Goal: Information Seeking & Learning: Learn about a topic

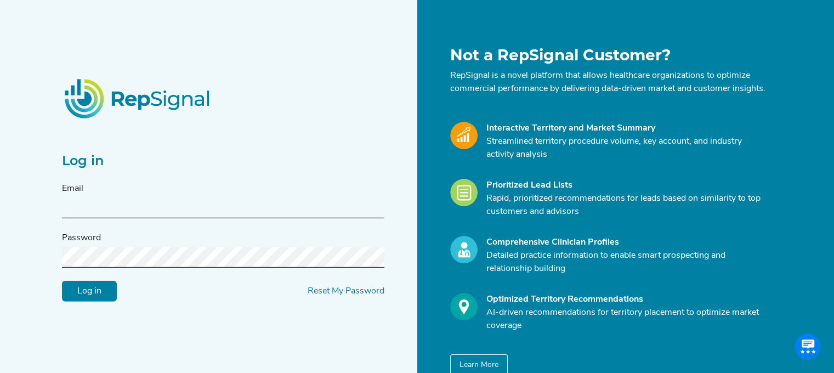
click at [77, 209] on input "text" at bounding box center [223, 208] width 322 height 20
type input "[PERSON_NAME][EMAIL_ADDRESS][PERSON_NAME][DOMAIN_NAME]"
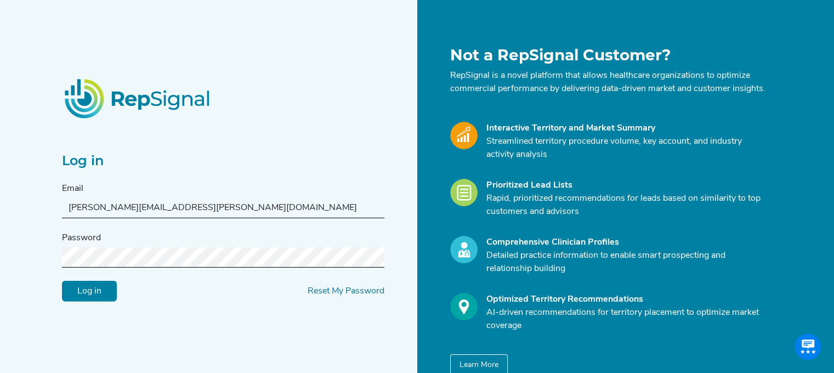
click at [62, 281] on input "Log in" at bounding box center [89, 291] width 55 height 21
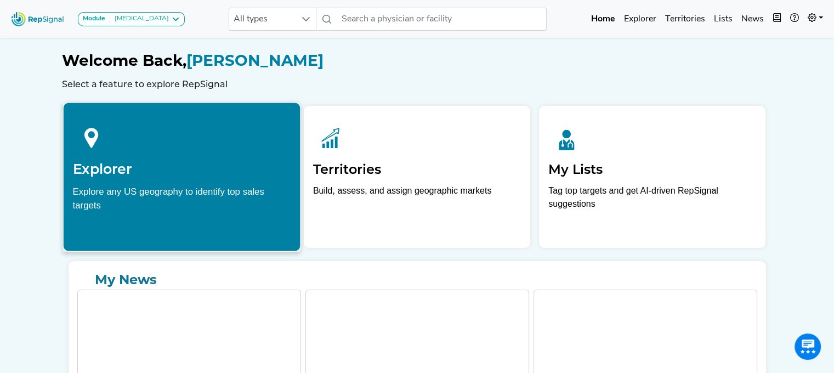
click at [205, 147] on div at bounding box center [181, 136] width 218 height 49
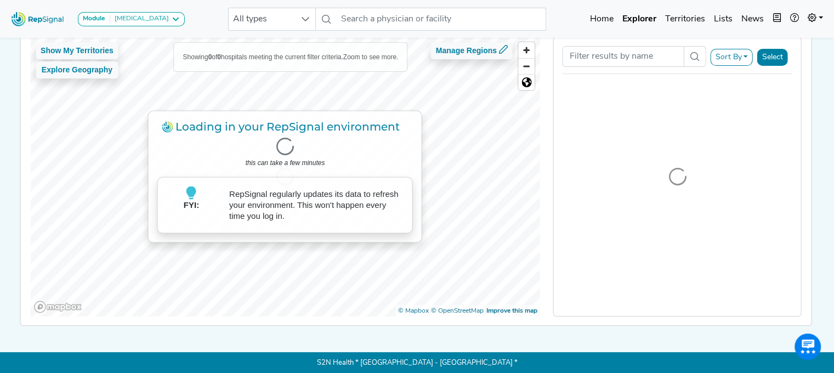
scroll to position [103, 0]
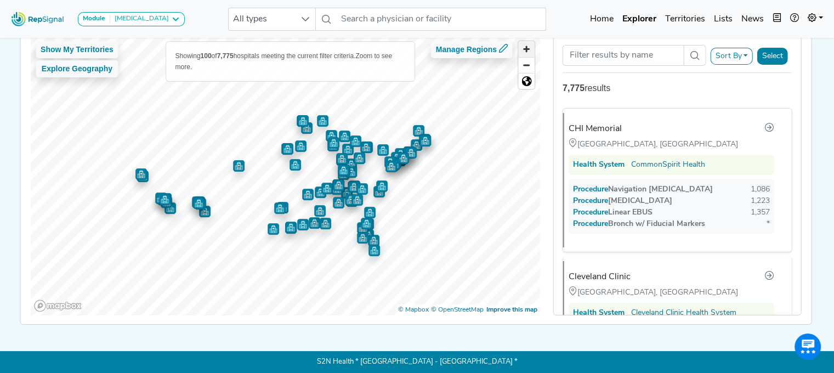
click at [531, 41] on span "Zoom in" at bounding box center [527, 49] width 16 height 16
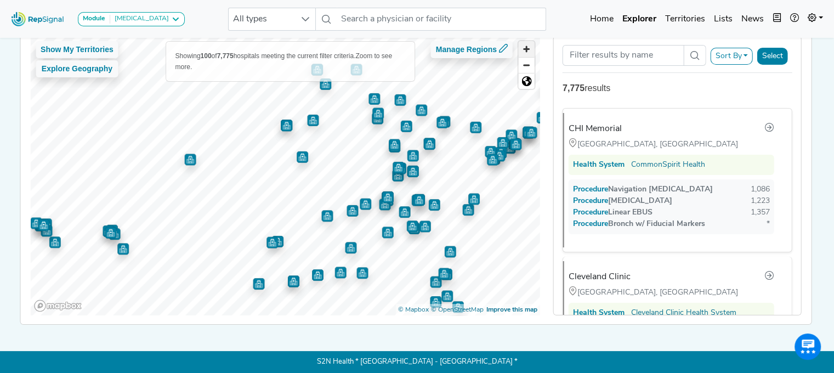
click at [531, 41] on span "Zoom in" at bounding box center [527, 49] width 16 height 16
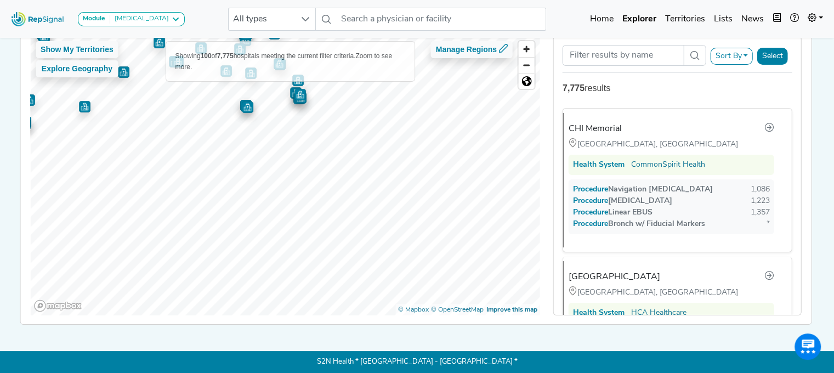
click at [164, 31] on div "Module [MEDICAL_DATA] [MEDICAL_DATA] Disposable Bronchoscope SBRT SPE TTNA [MED…" at bounding box center [417, 137] width 834 height 470
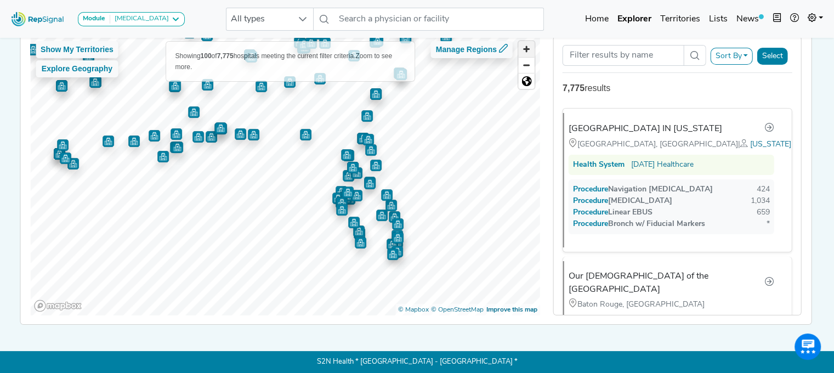
click at [532, 43] on span "Zoom in" at bounding box center [527, 49] width 16 height 16
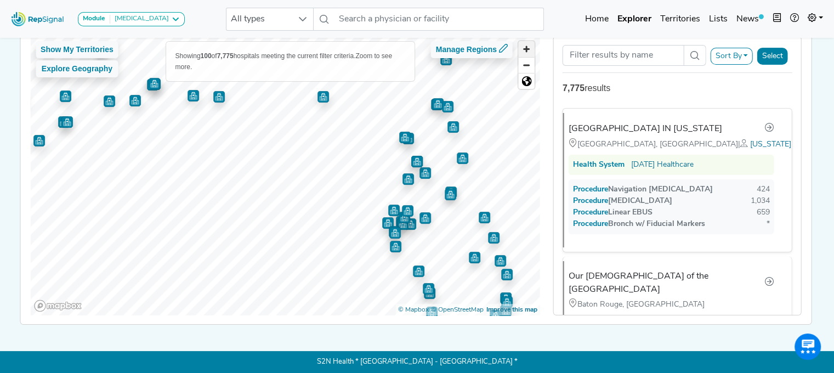
click at [532, 43] on span "Zoom in" at bounding box center [527, 49] width 16 height 16
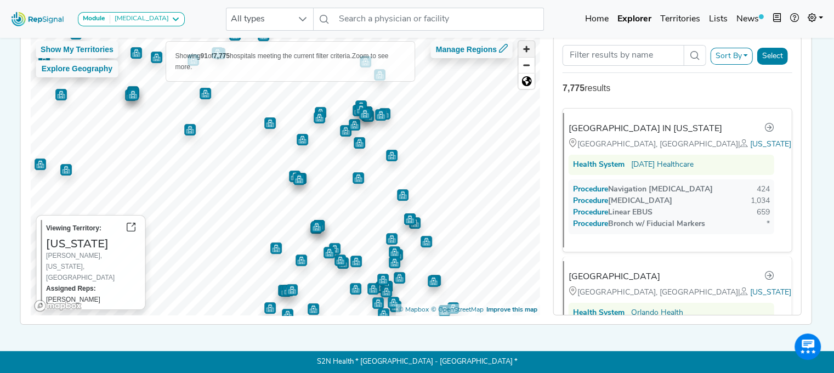
click at [525, 44] on span "Zoom in" at bounding box center [527, 49] width 16 height 16
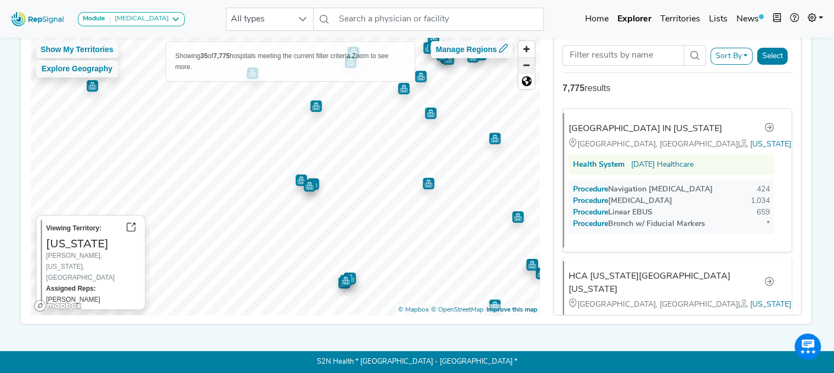
click at [527, 61] on span "Zoom out" at bounding box center [527, 65] width 16 height 15
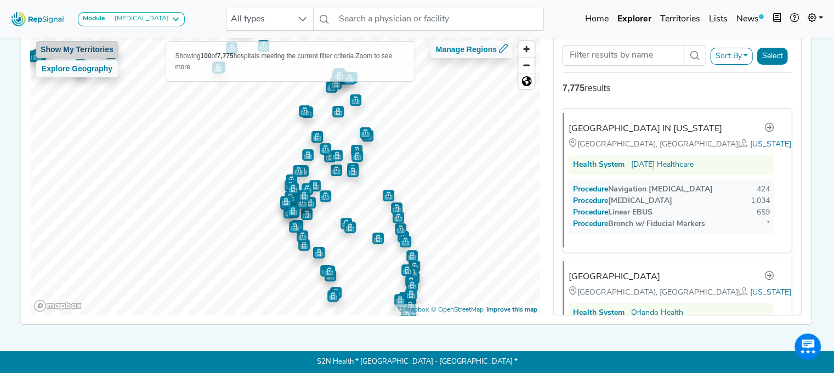
click at [89, 47] on button "Show My Territories" at bounding box center [77, 49] width 83 height 17
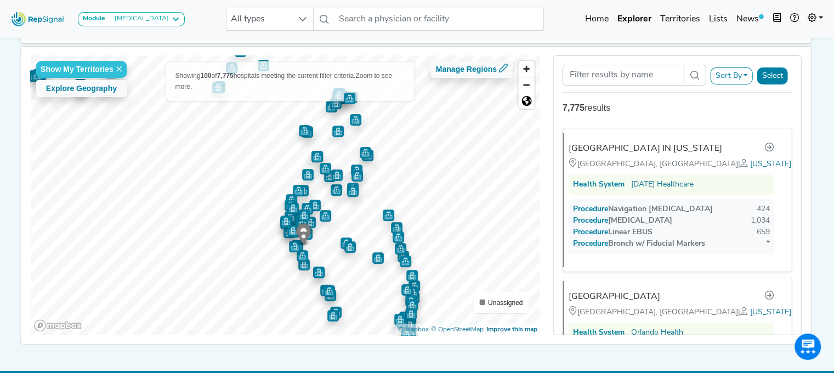
scroll to position [78, 0]
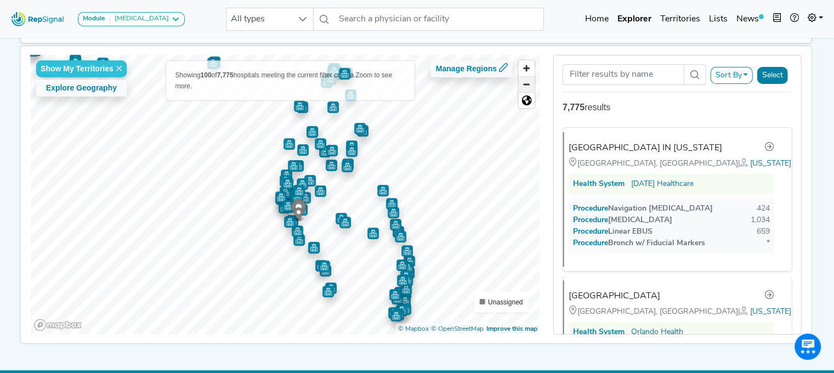
click at [532, 85] on span "Zoom out" at bounding box center [527, 84] width 16 height 15
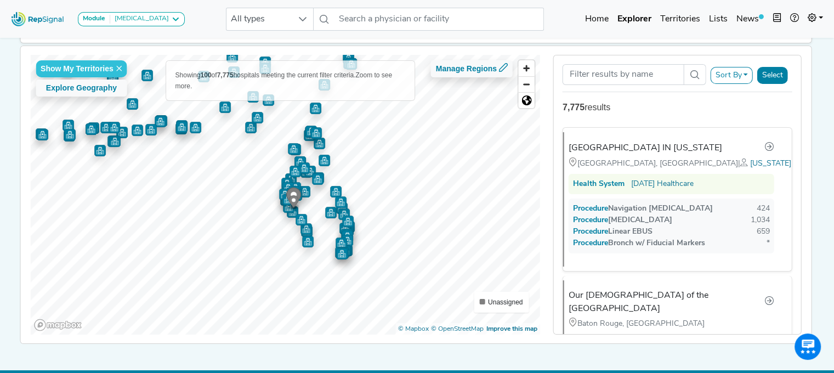
click at [746, 76] on button "Sort By" at bounding box center [731, 75] width 43 height 17
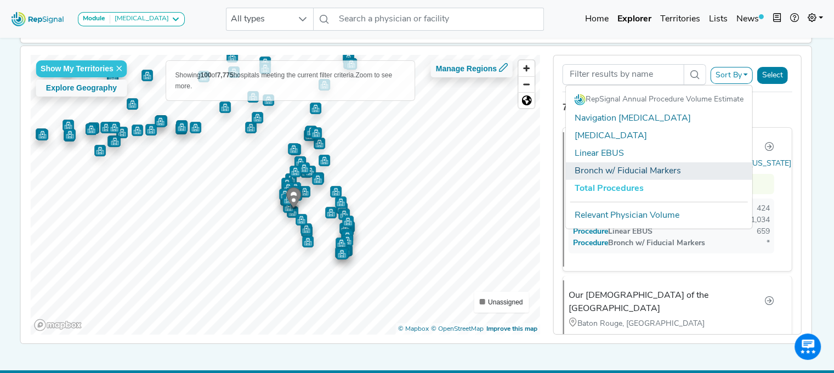
click at [666, 169] on link "Bronch w/ Fiducial Markers" at bounding box center [659, 171] width 186 height 18
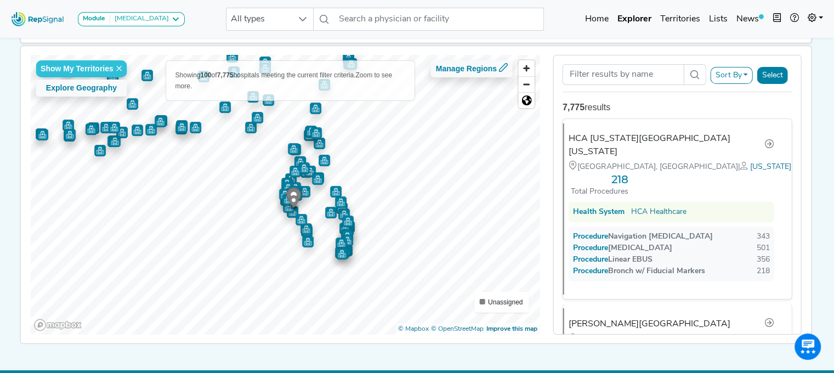
scroll to position [0, 0]
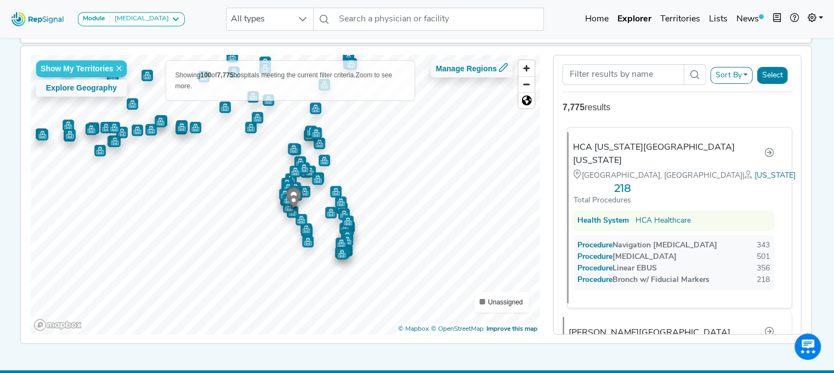
click at [605, 141] on div "HCA [US_STATE][GEOGRAPHIC_DATA][US_STATE]" at bounding box center [668, 154] width 191 height 26
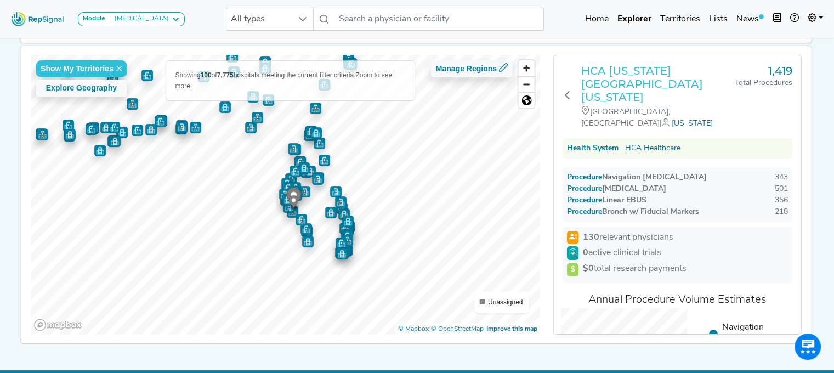
click at [591, 71] on h3 "HCA [US_STATE][GEOGRAPHIC_DATA][US_STATE]" at bounding box center [658, 83] width 154 height 39
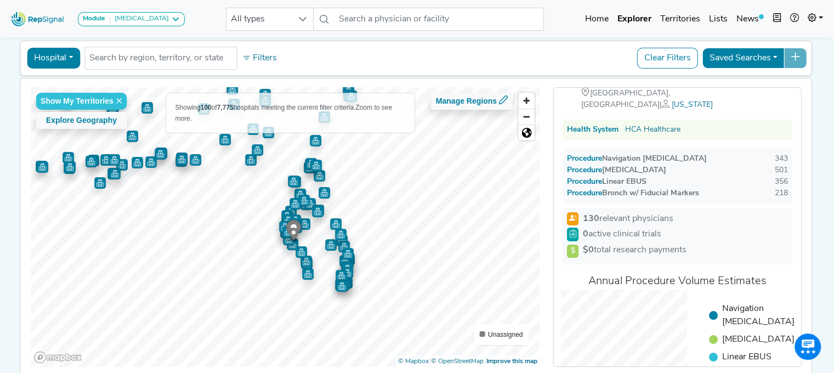
scroll to position [98, 0]
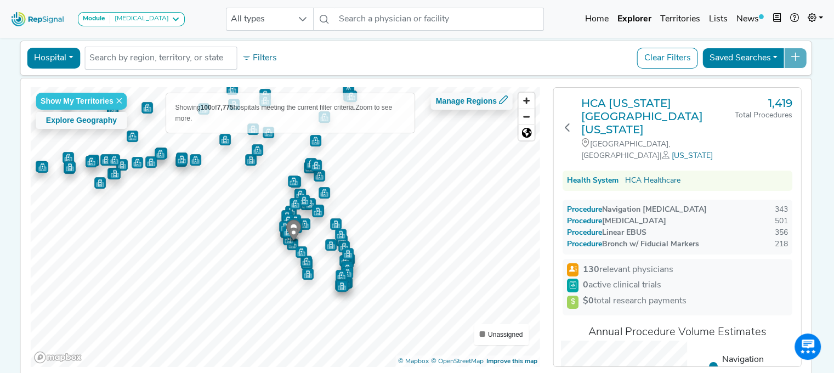
scroll to position [98, 0]
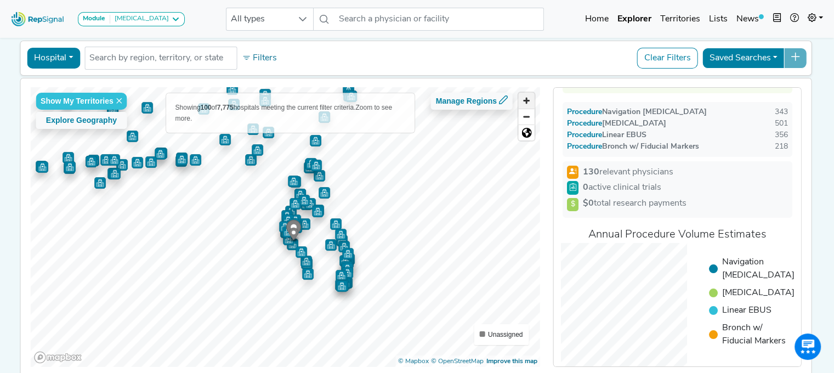
click at [526, 99] on span "Zoom in" at bounding box center [527, 101] width 16 height 16
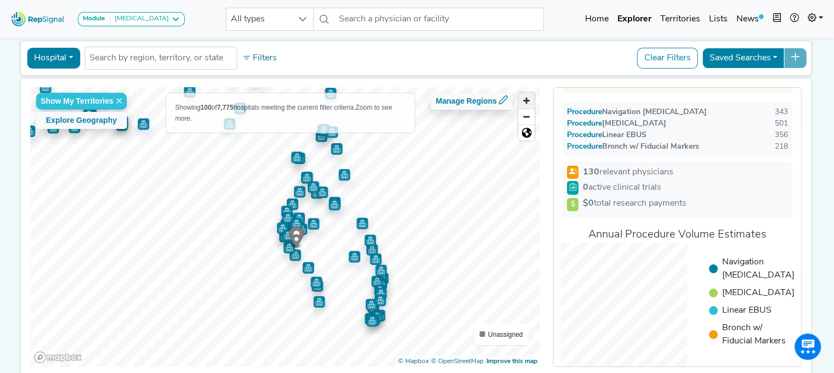
click at [526, 99] on span "Zoom in" at bounding box center [527, 101] width 16 height 16
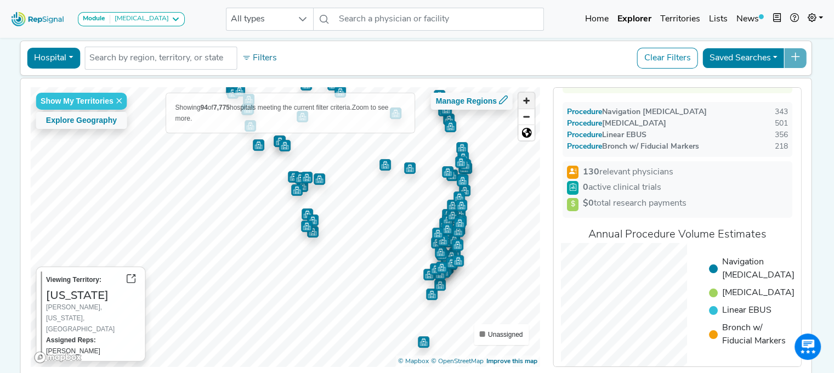
click at [525, 103] on span "Zoom in" at bounding box center [527, 101] width 16 height 16
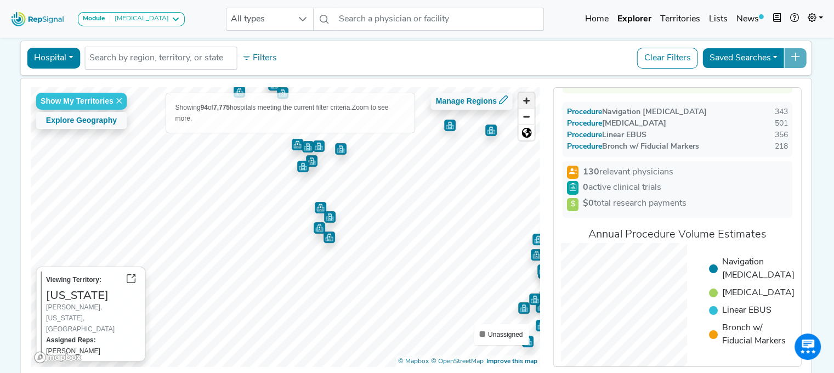
click at [525, 103] on span "Zoom in" at bounding box center [527, 101] width 16 height 16
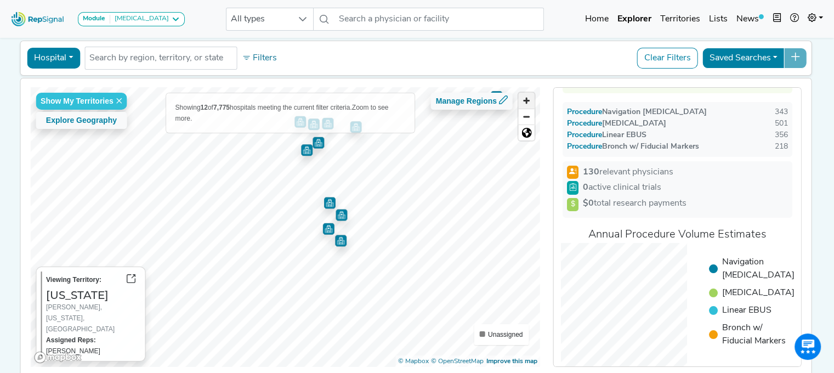
click at [525, 103] on span "Zoom in" at bounding box center [527, 101] width 16 height 16
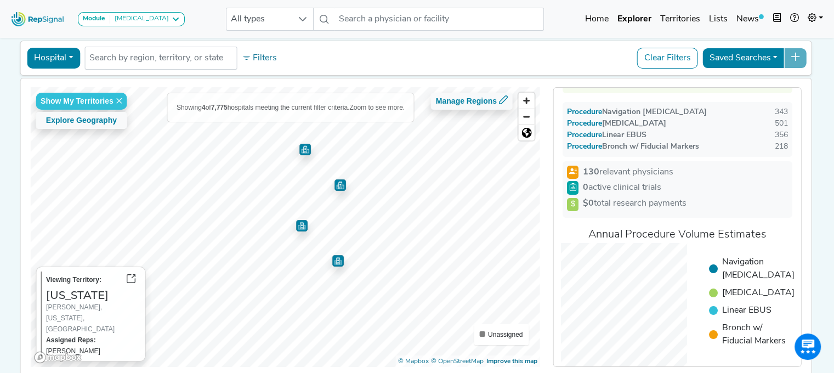
scroll to position [0, 0]
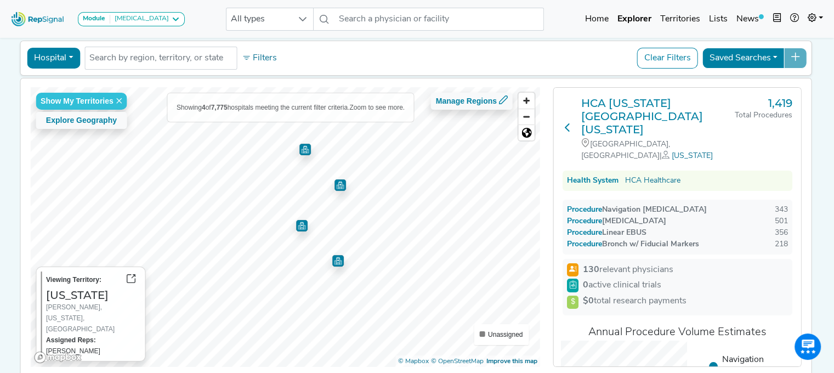
click at [567, 123] on icon at bounding box center [567, 127] width 9 height 9
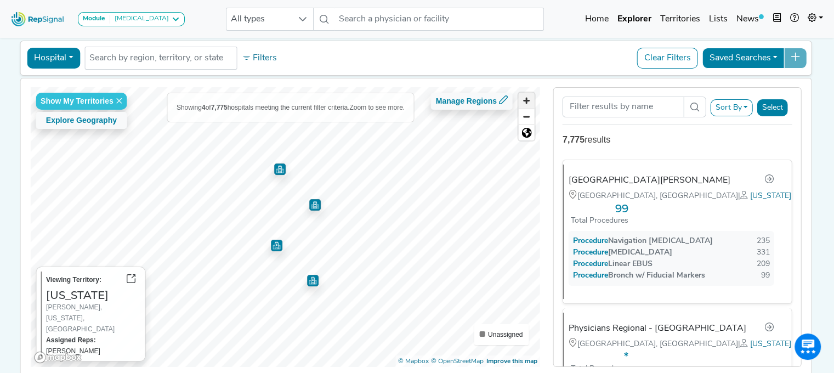
click at [527, 97] on span "Zoom in" at bounding box center [527, 101] width 16 height 16
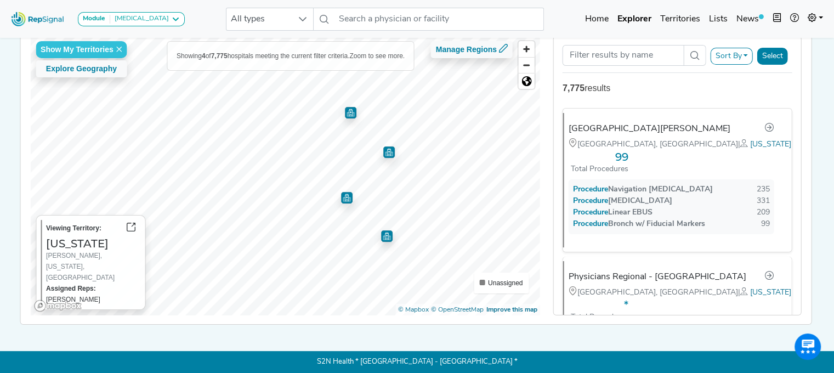
click at [385, 149] on img "Map marker" at bounding box center [389, 152] width 12 height 12
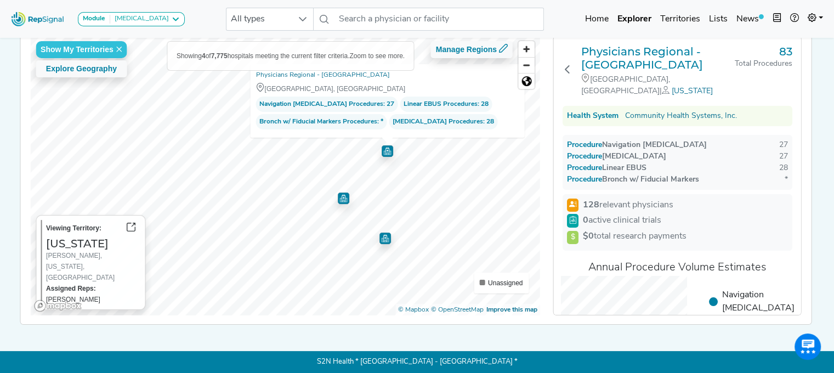
click at [382, 229] on img "Map marker" at bounding box center [385, 236] width 15 height 15
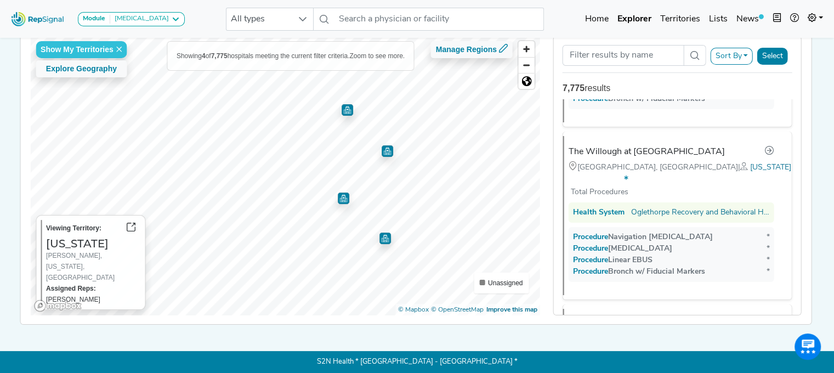
scroll to position [308, 0]
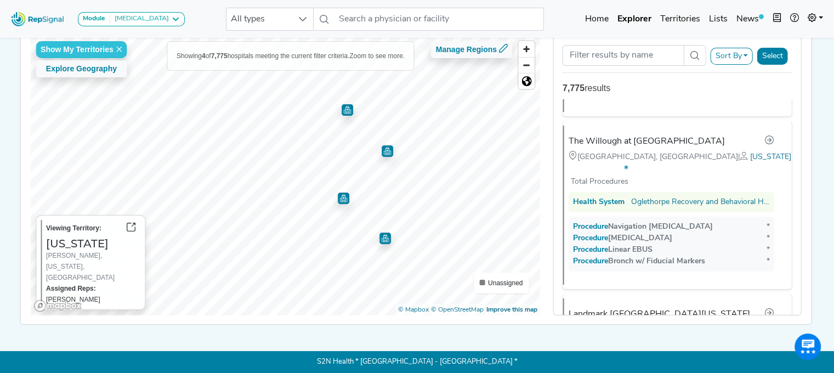
click at [342, 192] on img "Map marker" at bounding box center [344, 198] width 12 height 12
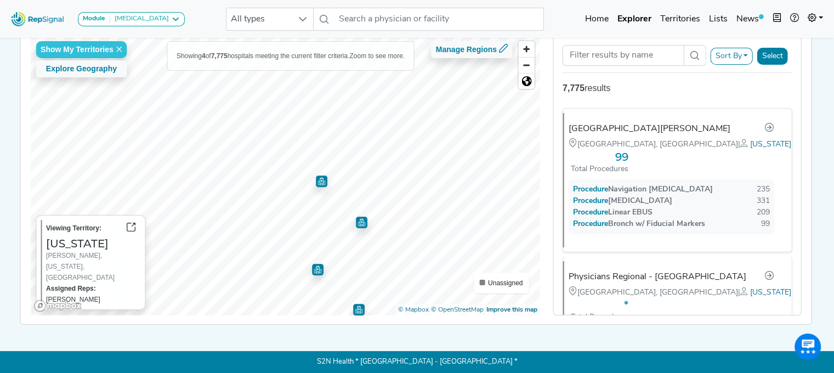
click at [317, 177] on img "Map marker" at bounding box center [322, 180] width 14 height 14
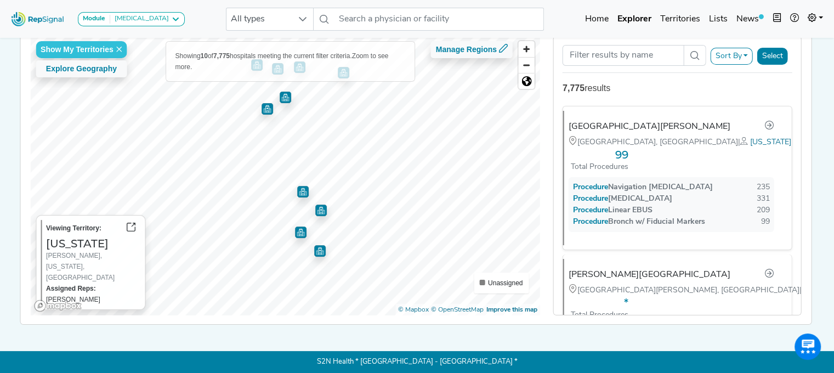
scroll to position [0, 0]
click at [264, 103] on img "Map marker" at bounding box center [268, 109] width 12 height 12
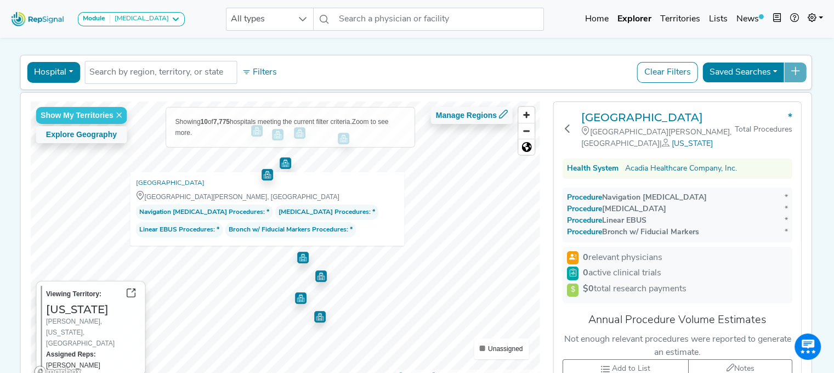
scroll to position [31, 0]
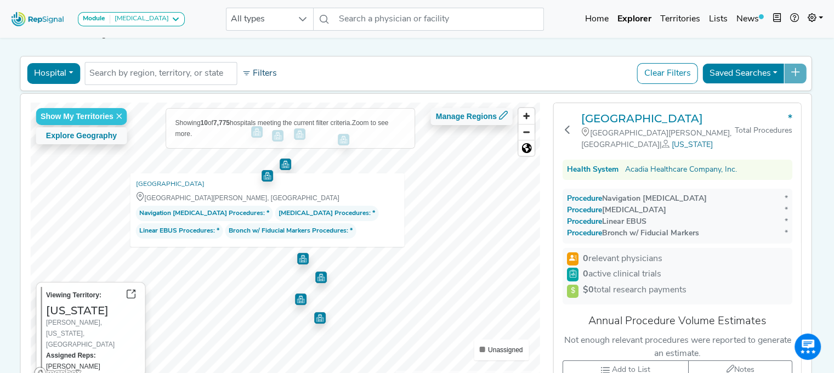
click at [260, 74] on button "Filters" at bounding box center [259, 73] width 41 height 19
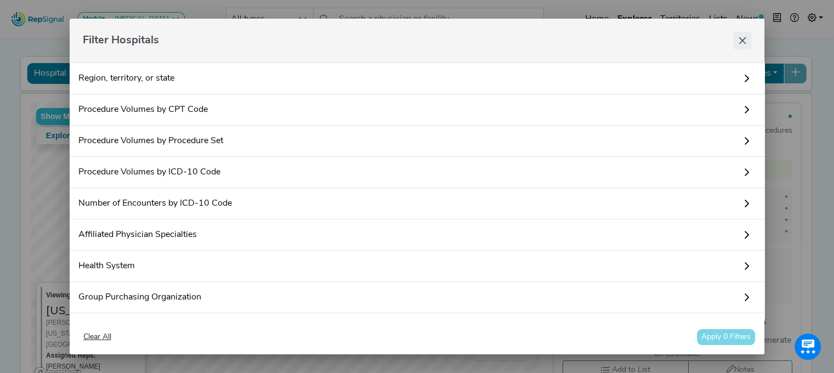
click at [736, 39] on button "Close" at bounding box center [743, 41] width 18 height 18
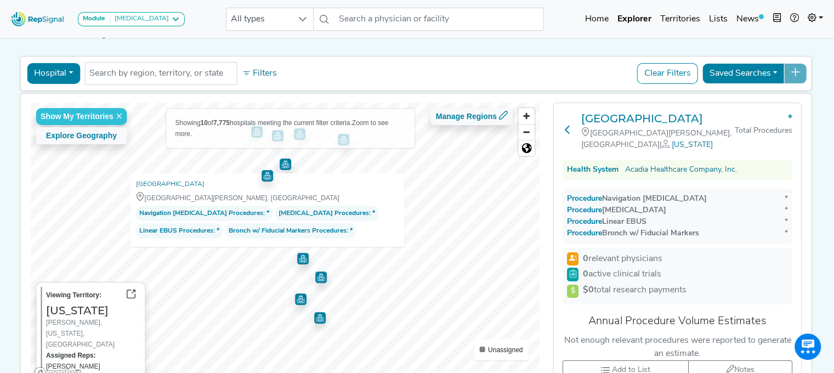
click at [571, 125] on icon at bounding box center [567, 129] width 9 height 9
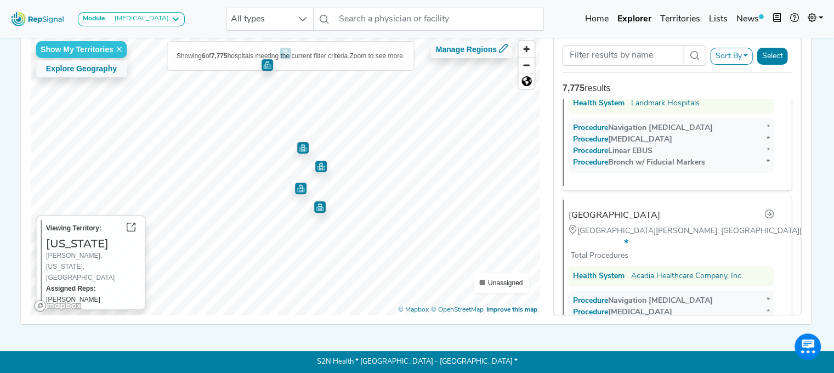
scroll to position [741, 0]
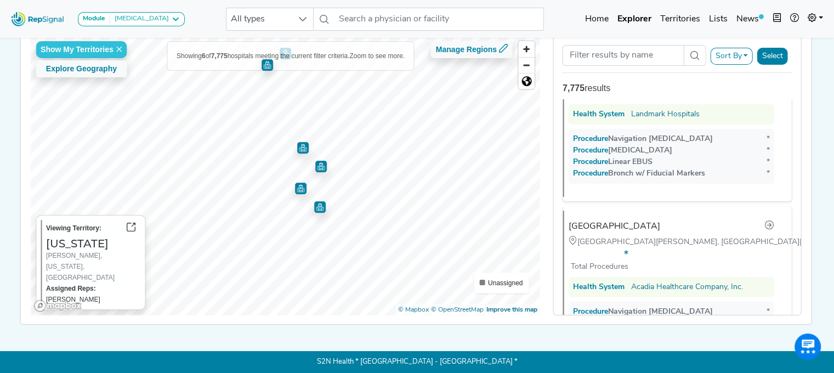
click at [298, 183] on img "Map marker" at bounding box center [301, 189] width 12 height 12
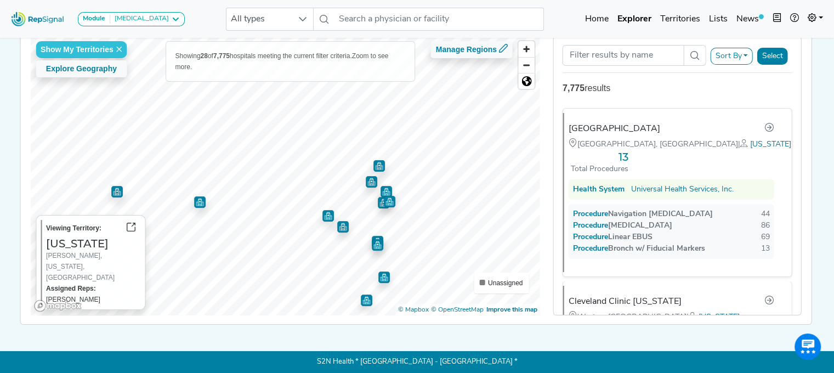
click at [8, 361] on div "Module Bronchoscopy Bronchoscopy Disposable Bronchoscope SBRT SPE TTNA Thoracic…" at bounding box center [417, 137] width 834 height 470
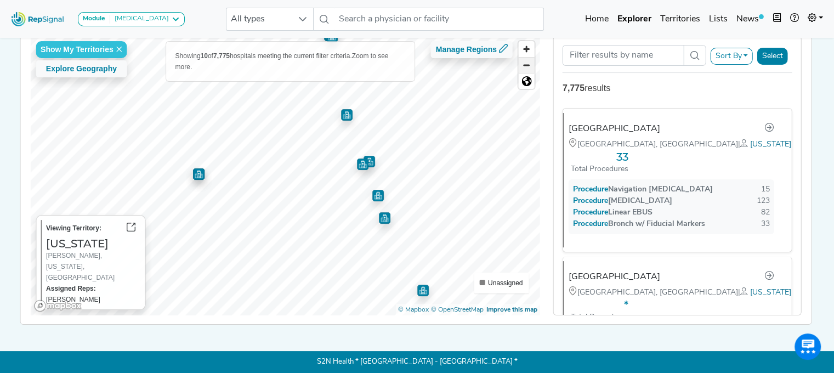
click at [529, 60] on span "Zoom out" at bounding box center [527, 65] width 16 height 15
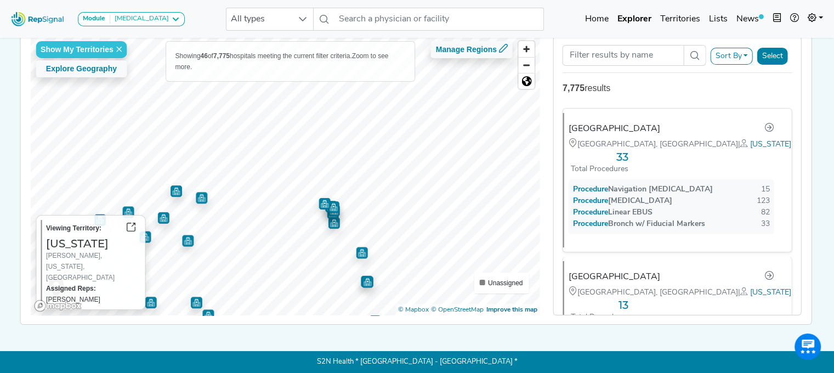
click at [410, 316] on div "Show My Territories Explore Geography Showing 46 of 7,775 hospitals meeting the…" at bounding box center [416, 175] width 802 height 297
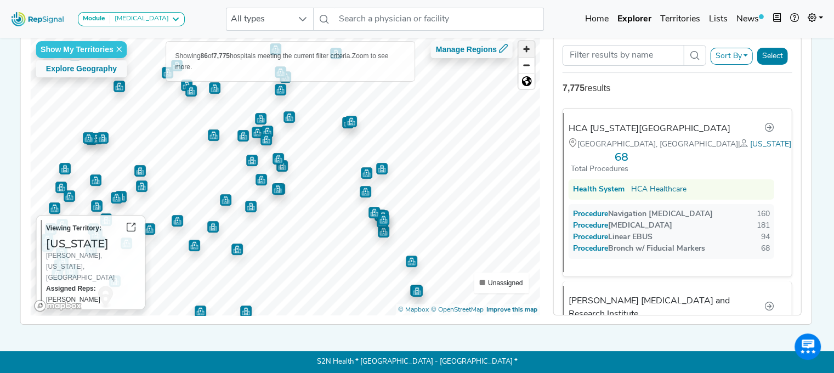
click at [529, 41] on span "Zoom in" at bounding box center [527, 49] width 16 height 16
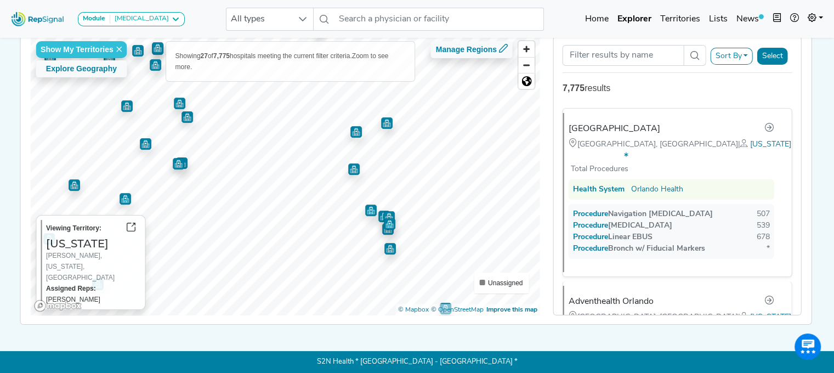
click at [354, 126] on img "Map marker" at bounding box center [356, 132] width 12 height 12
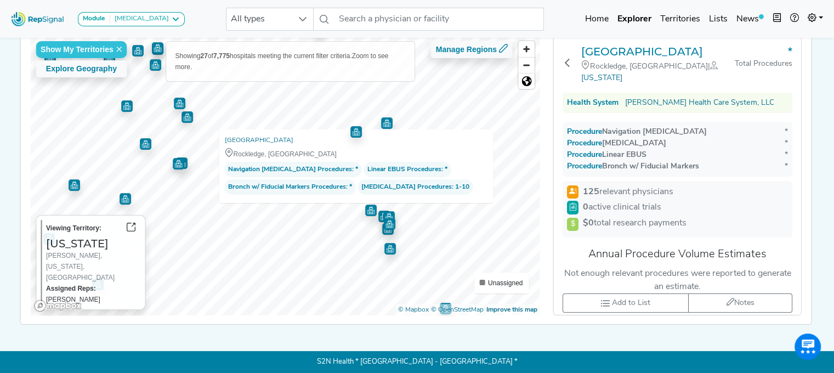
click at [384, 117] on img "Map marker" at bounding box center [387, 123] width 12 height 12
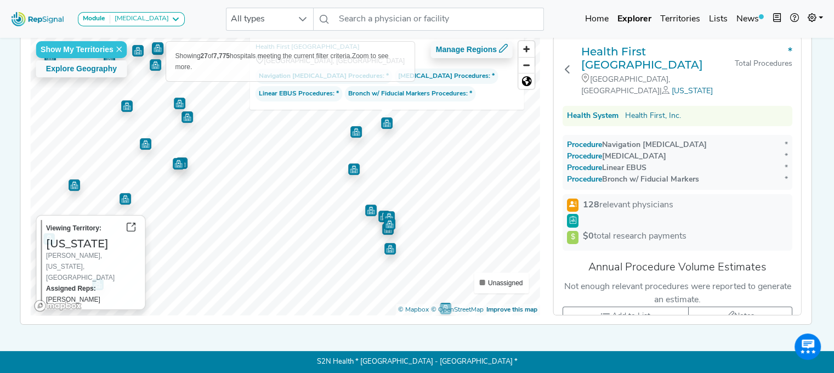
click at [384, 116] on img "Map marker" at bounding box center [386, 122] width 13 height 13
click at [349, 166] on img "Map marker" at bounding box center [354, 169] width 12 height 12
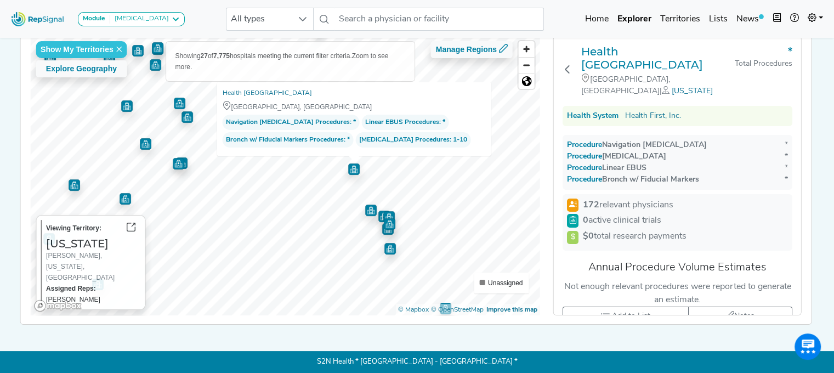
click at [368, 207] on img "Map marker" at bounding box center [371, 211] width 12 height 12
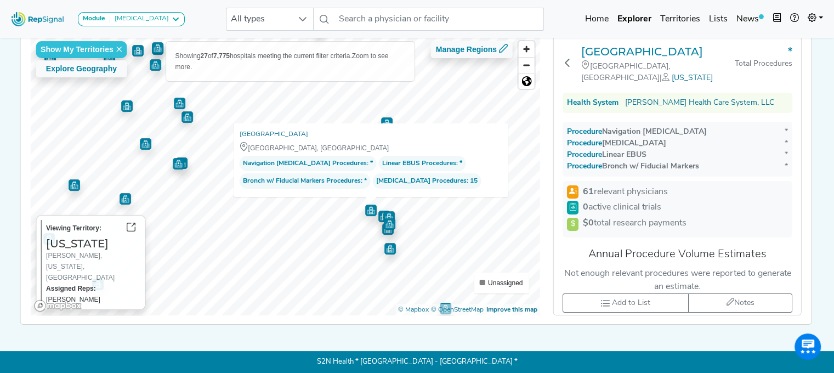
click at [383, 211] on img "Map marker" at bounding box center [389, 217] width 12 height 12
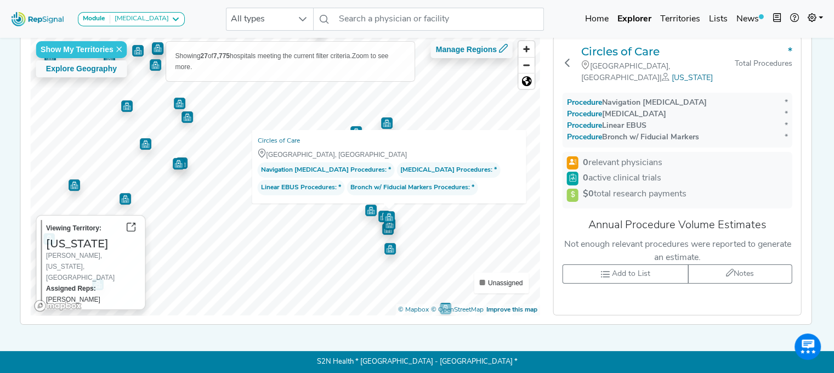
click at [381, 210] on img "Map marker" at bounding box center [389, 215] width 16 height 16
click at [378, 213] on img "Map marker" at bounding box center [384, 217] width 12 height 12
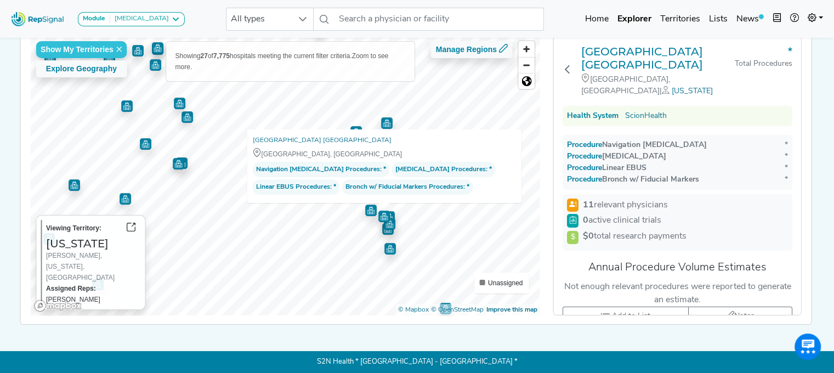
click at [388, 218] on img "Map marker" at bounding box center [390, 224] width 12 height 12
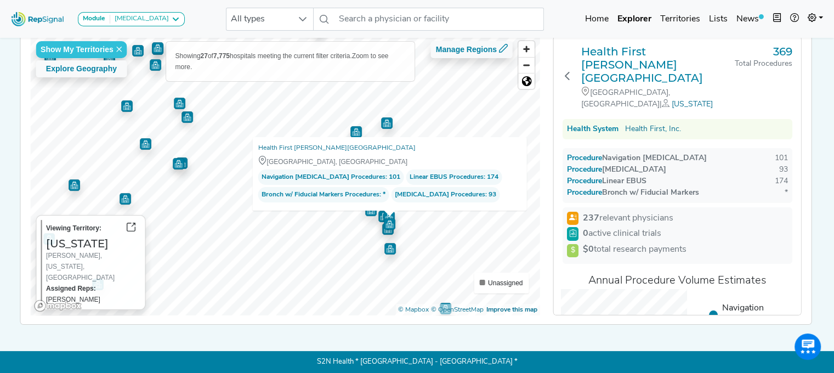
click at [383, 227] on img "Map marker" at bounding box center [388, 229] width 12 height 12
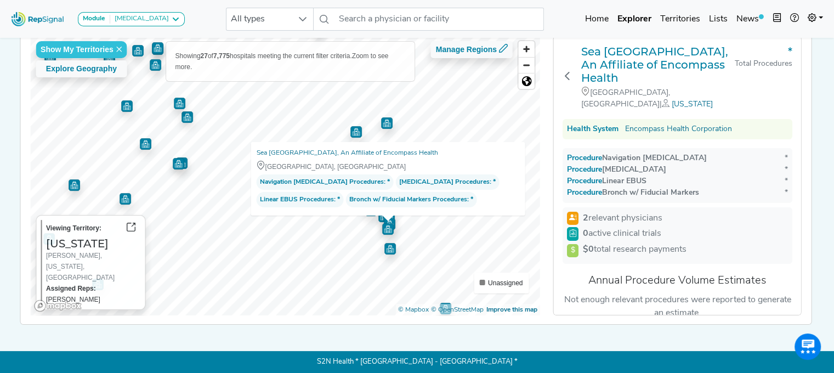
click at [384, 246] on img "Map marker" at bounding box center [390, 249] width 12 height 12
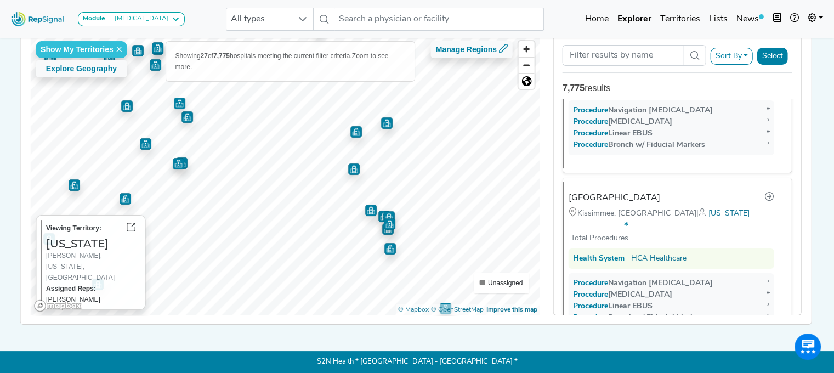
scroll to position [2543, 0]
